Goal: Unclear

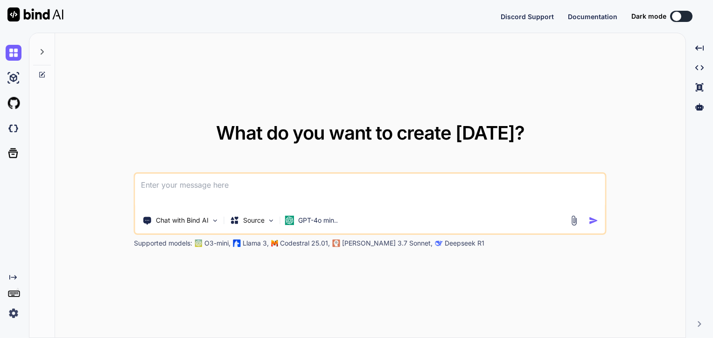
click at [19, 314] on img at bounding box center [14, 313] width 16 height 16
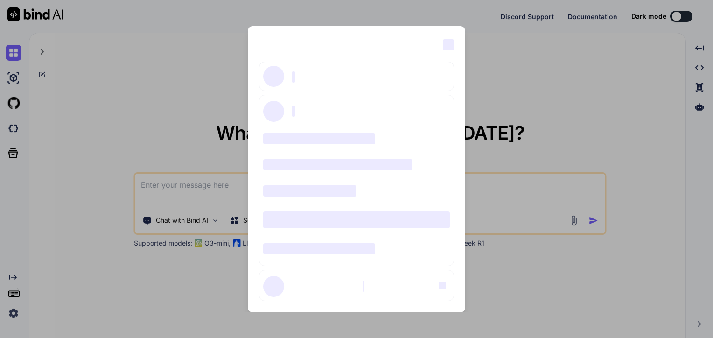
type textarea "x"
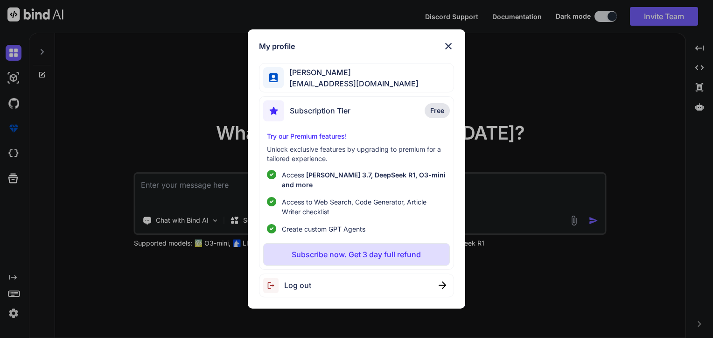
click at [369, 78] on span "[PERSON_NAME]" at bounding box center [351, 72] width 135 height 11
click at [448, 44] on div "My profile [PERSON_NAME] [EMAIL_ADDRESS][DOMAIN_NAME] Subscription Tier Free Tr…" at bounding box center [357, 168] width 218 height 279
click at [448, 52] on img at bounding box center [448, 46] width 11 height 11
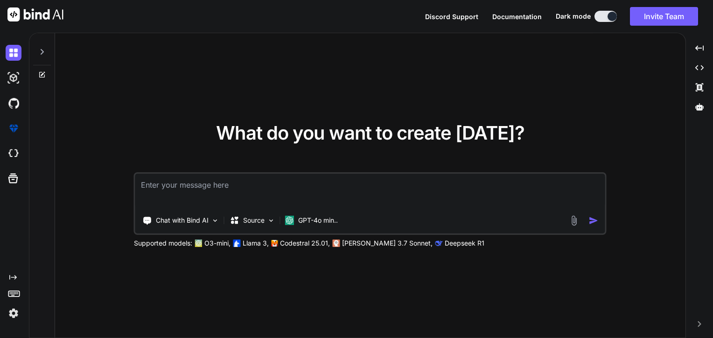
click at [237, 193] on textarea at bounding box center [370, 191] width 470 height 35
click at [179, 230] on div "Chat with Bind AI Source GPT-4o min.." at bounding box center [370, 203] width 473 height 63
click at [186, 219] on p "Chat with Bind AI" at bounding box center [182, 220] width 53 height 9
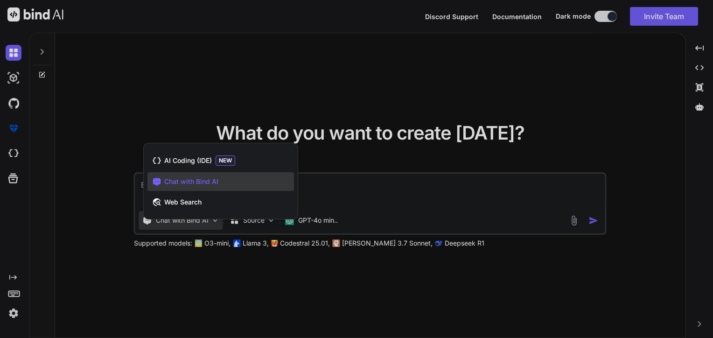
click at [19, 107] on div at bounding box center [356, 169] width 713 height 338
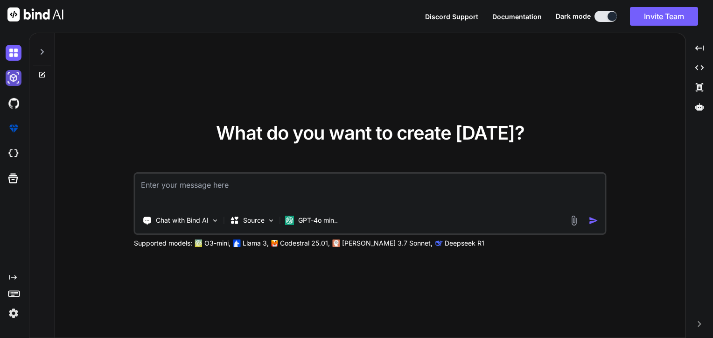
click at [11, 80] on img at bounding box center [14, 78] width 16 height 16
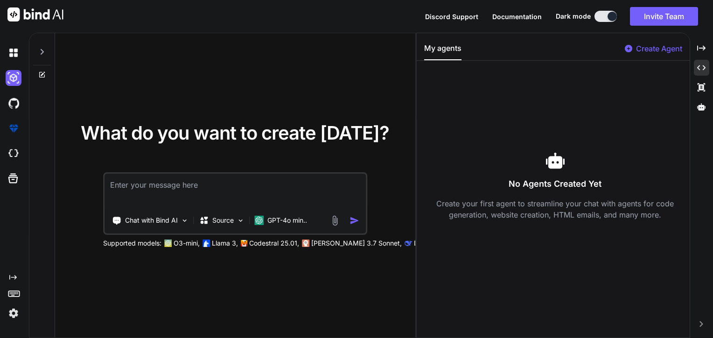
click at [627, 49] on icon at bounding box center [628, 48] width 7 height 7
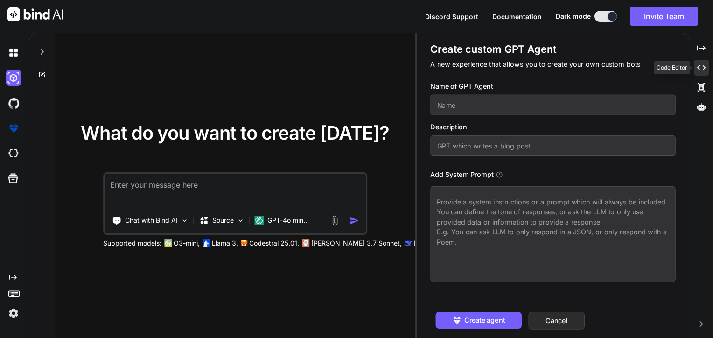
click at [694, 73] on div "Created with Pixso." at bounding box center [701, 68] width 15 height 16
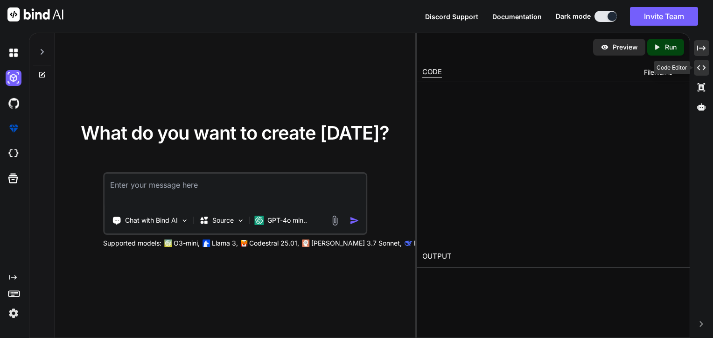
click at [704, 47] on icon "Created with Pixso." at bounding box center [701, 48] width 8 height 8
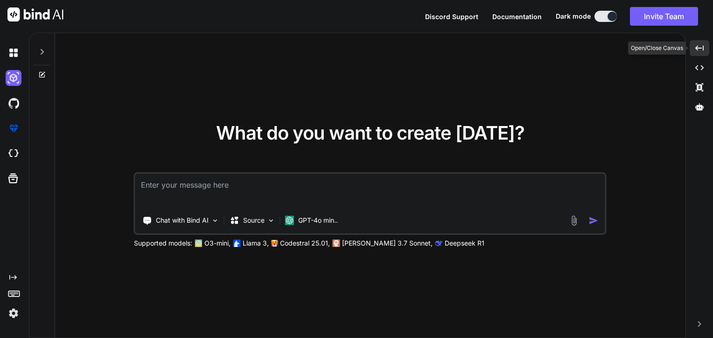
click at [704, 48] on div "Created with Pixso." at bounding box center [700, 48] width 20 height 16
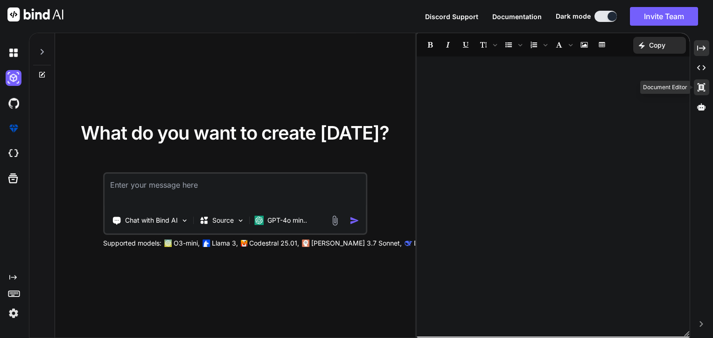
click at [702, 85] on icon at bounding box center [700, 87] width 7 height 8
click at [701, 68] on icon "Created with Pixso." at bounding box center [701, 67] width 8 height 8
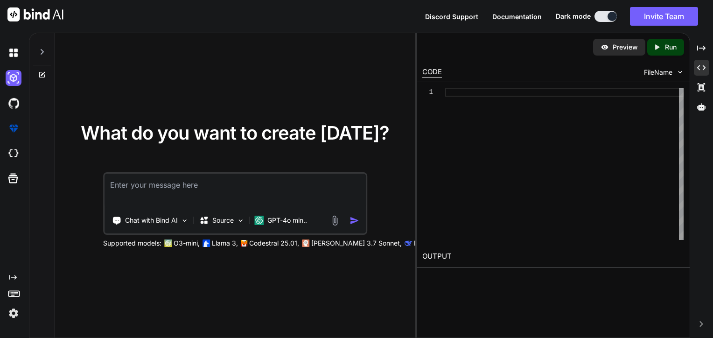
click at [706, 118] on div "Created with Pixso. Created with Pixso. Created with Pixso." at bounding box center [701, 79] width 15 height 78
click at [707, 106] on div at bounding box center [701, 107] width 15 height 16
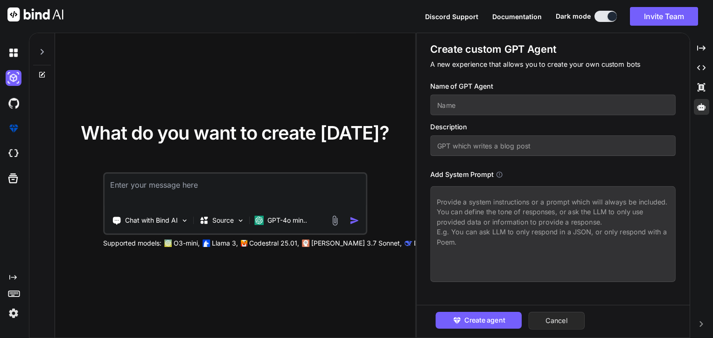
click at [565, 314] on button "Cancel" at bounding box center [557, 321] width 56 height 18
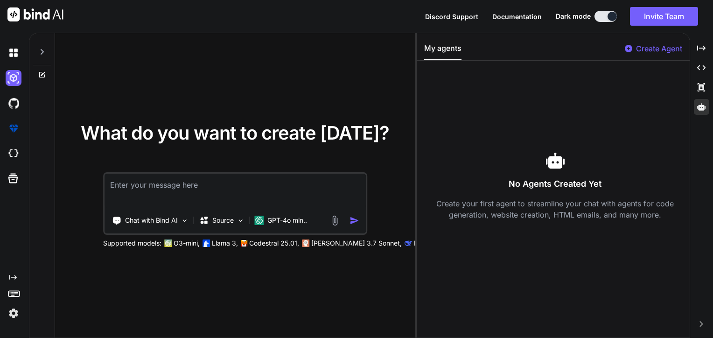
click at [14, 276] on icon "Created with Pixso." at bounding box center [12, 276] width 7 height 7
